Goal: Navigation & Orientation: Find specific page/section

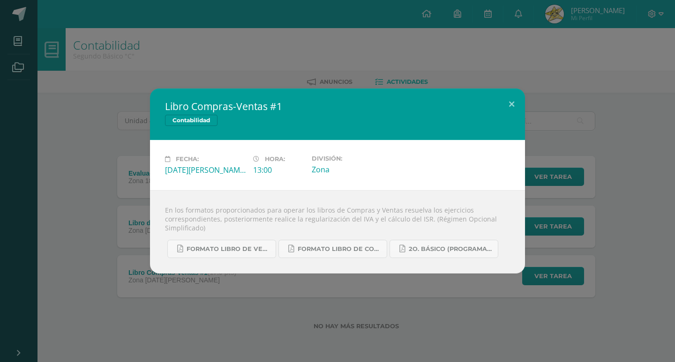
click at [454, 41] on div "Libro Compras-Ventas #1 Contabilidad Fecha: [DATE][PERSON_NAME] Hora: 13:00 Div…" at bounding box center [337, 181] width 675 height 362
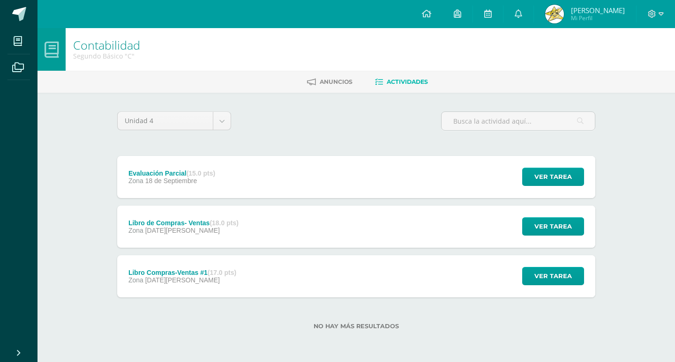
click at [436, 20] on link at bounding box center [426, 14] width 32 height 28
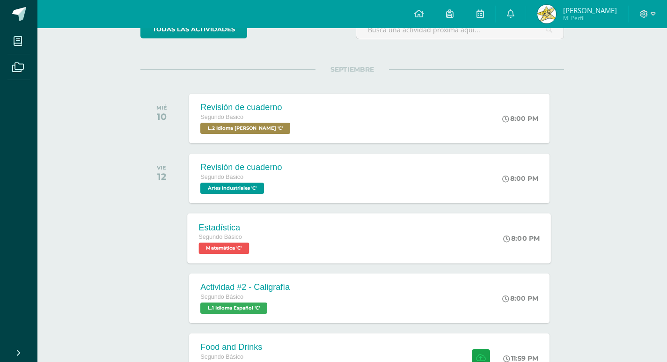
scroll to position [94, 0]
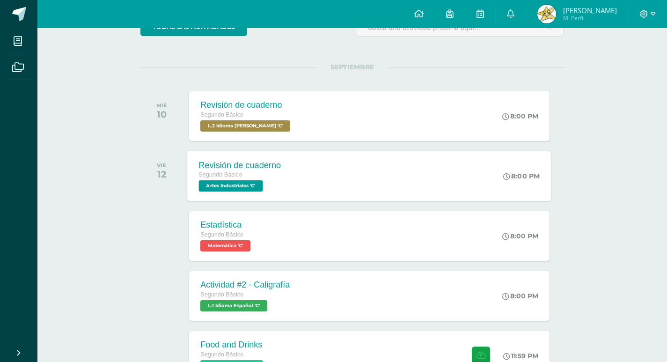
click at [348, 170] on div "Revisión de cuaderno Segundo Básico Artes Industriales 'C' 8:00 PM Revisión de …" at bounding box center [370, 176] width 364 height 50
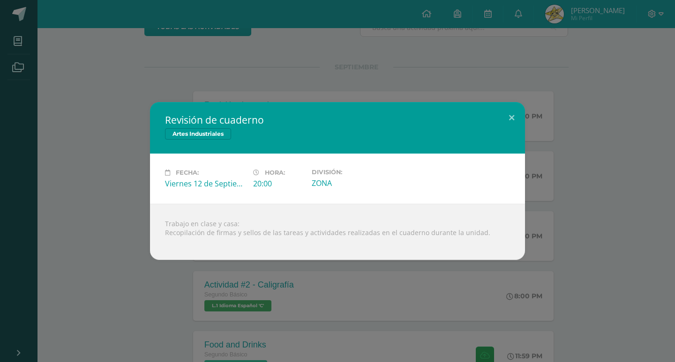
click at [105, 248] on div "Revisión de cuaderno Artes Industriales Fecha: [DATE] Hora: 20:00 División:" at bounding box center [337, 181] width 667 height 158
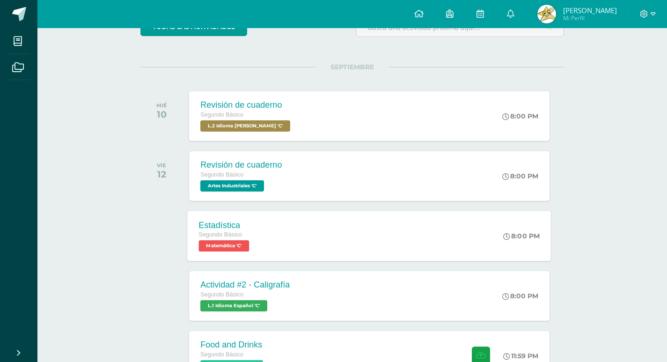
click at [360, 251] on div "Estadística Segundo Básico Matemática 'C' 8:00 PM Estadística Matemática Cargan…" at bounding box center [370, 236] width 364 height 50
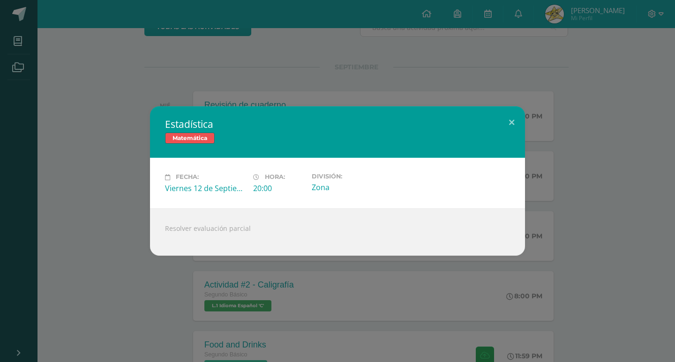
click at [135, 270] on div "Estadística Matemática Fecha: [DATE] Hora: 20:00 División: Zona" at bounding box center [337, 181] width 675 height 362
